Goal: Information Seeking & Learning: Learn about a topic

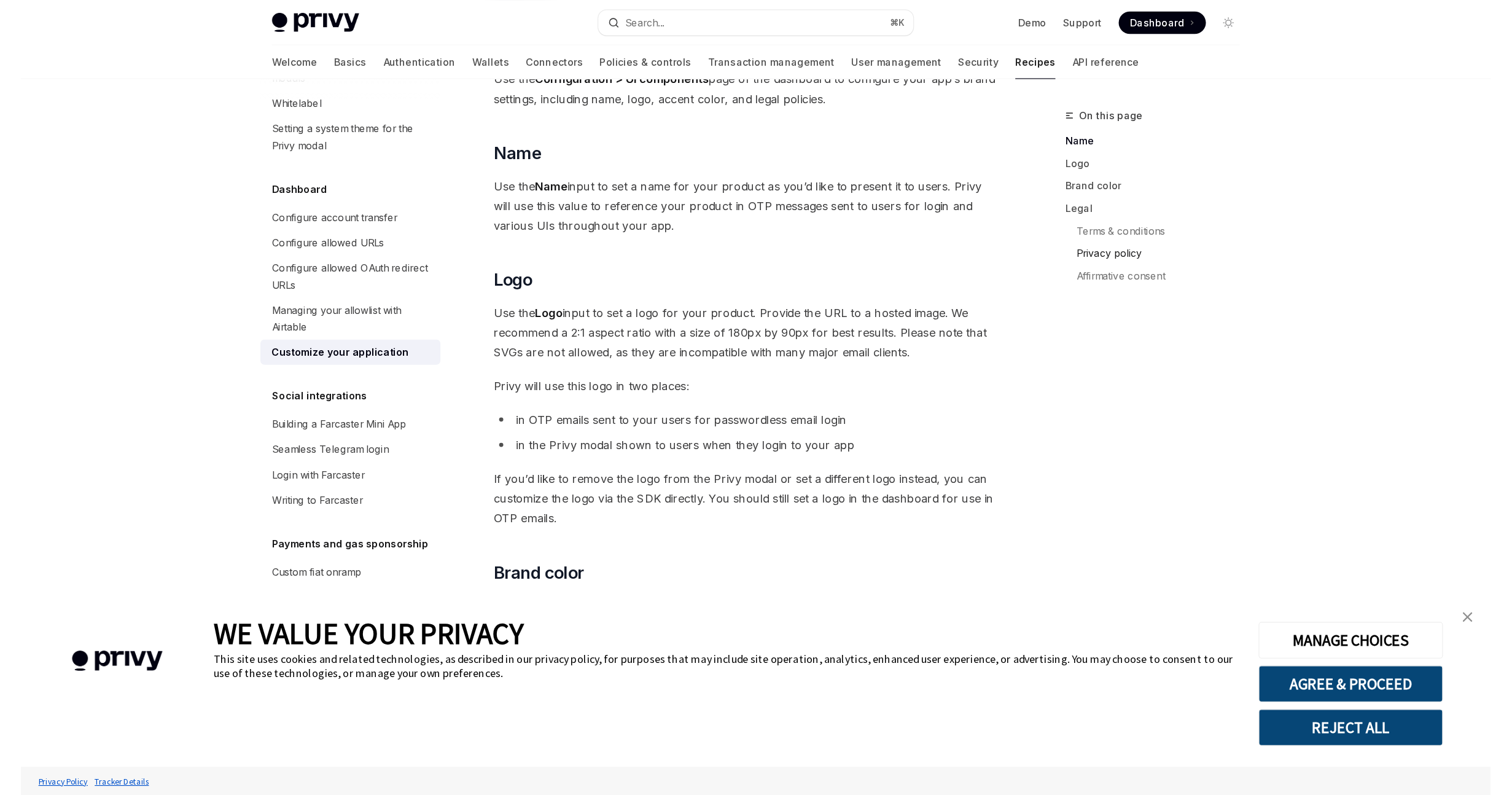
scroll to position [102, 0]
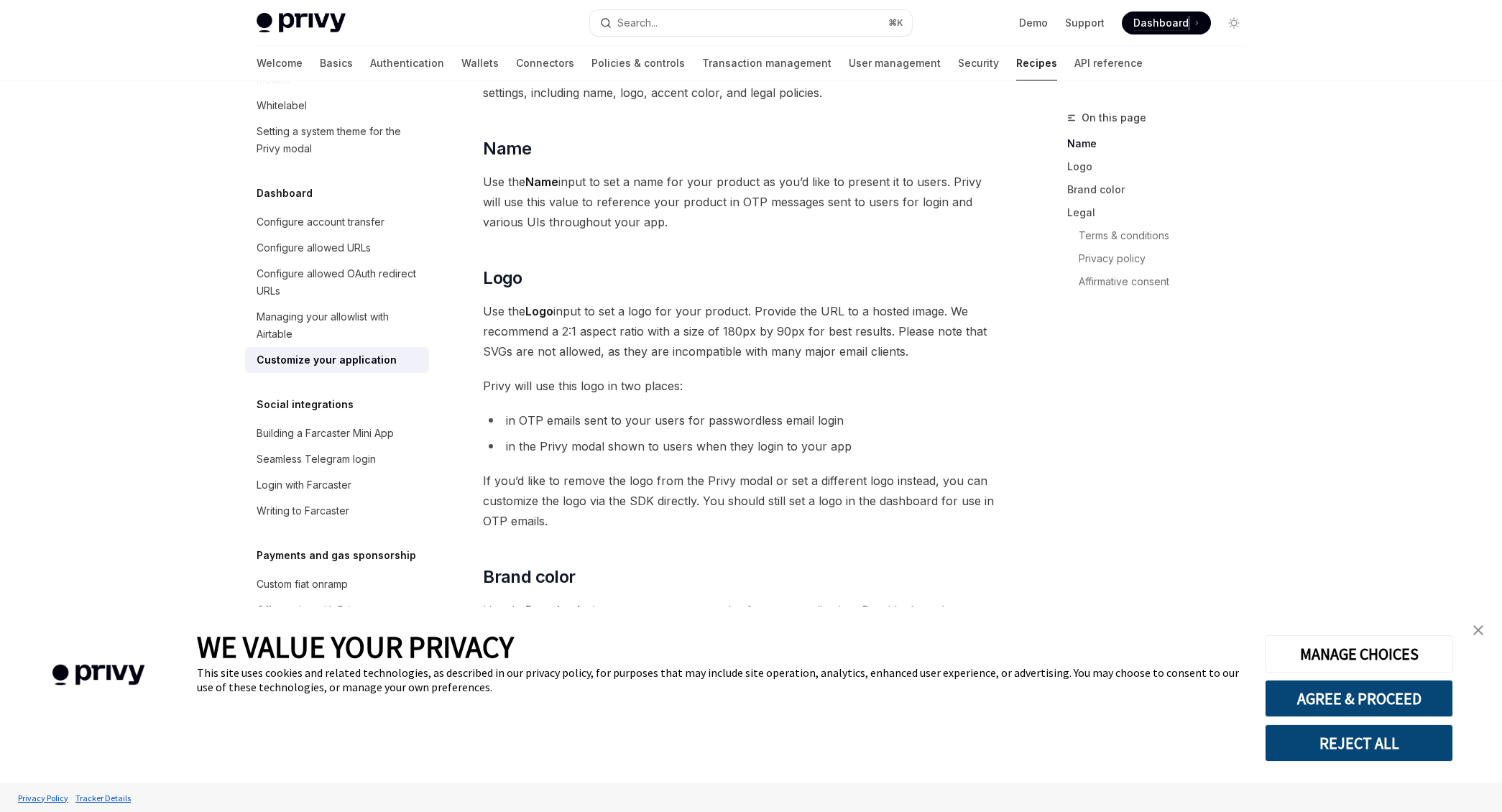
type textarea "*"
